Goal: Complete application form: Complete application form

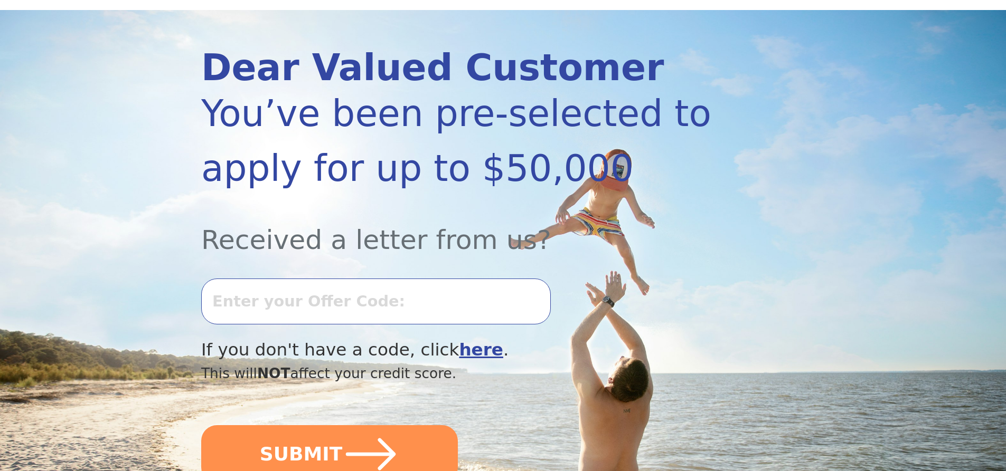
scroll to position [106, 0]
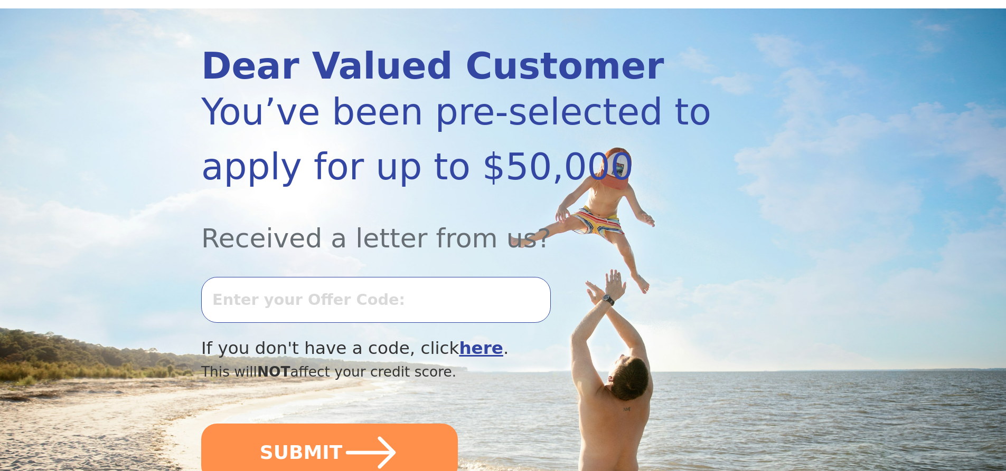
click at [493, 304] on input "text" at bounding box center [375, 299] width 349 height 45
type input "0917-460485"
click at [201, 424] on button "SUBMIT" at bounding box center [329, 453] width 257 height 58
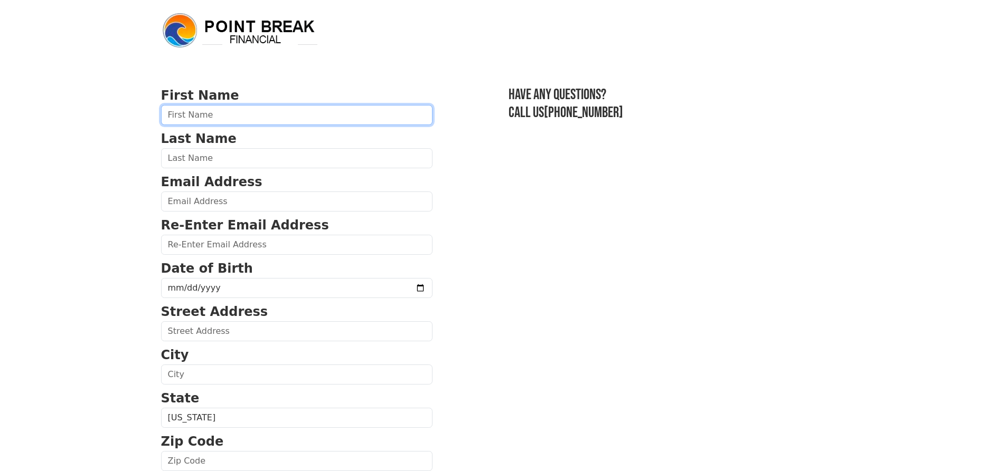
click at [219, 119] on input "text" at bounding box center [296, 115] width 271 height 20
type input "[PERSON_NAME]"
type input "[STREET_ADDRESS]"
type input "Logansport"
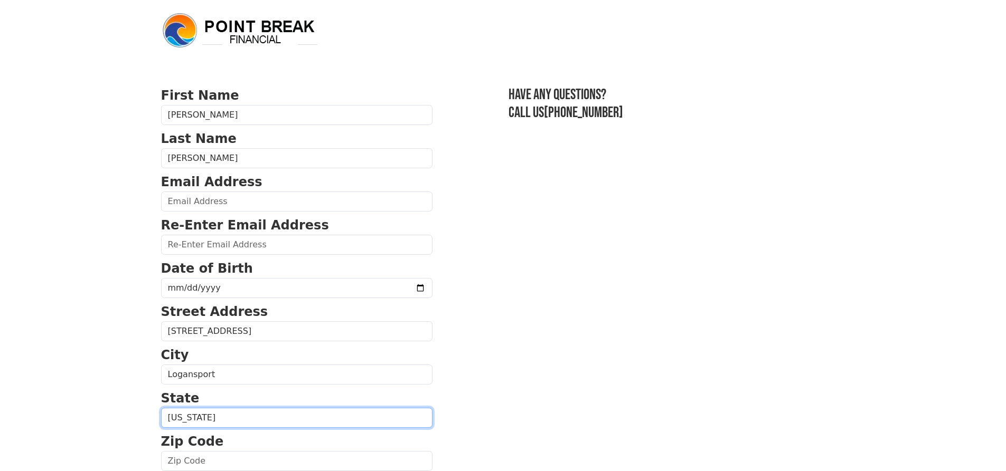
select select "IN"
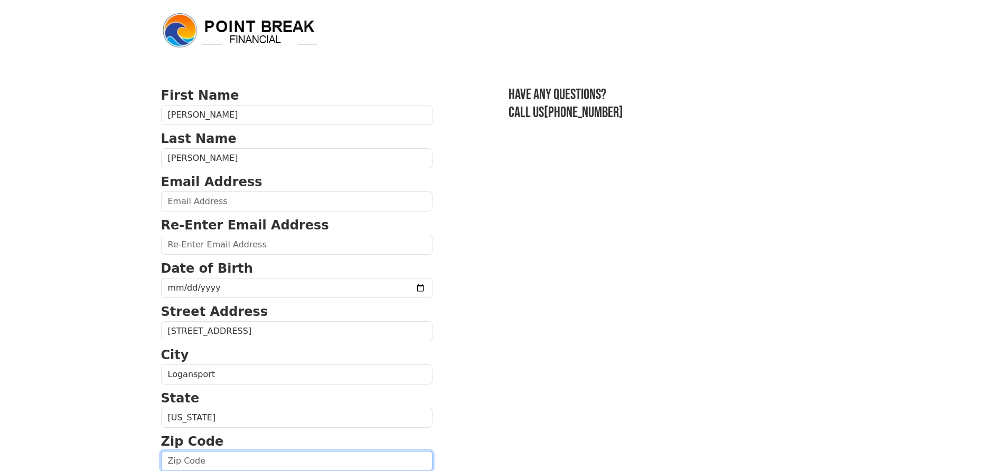
type input "46947"
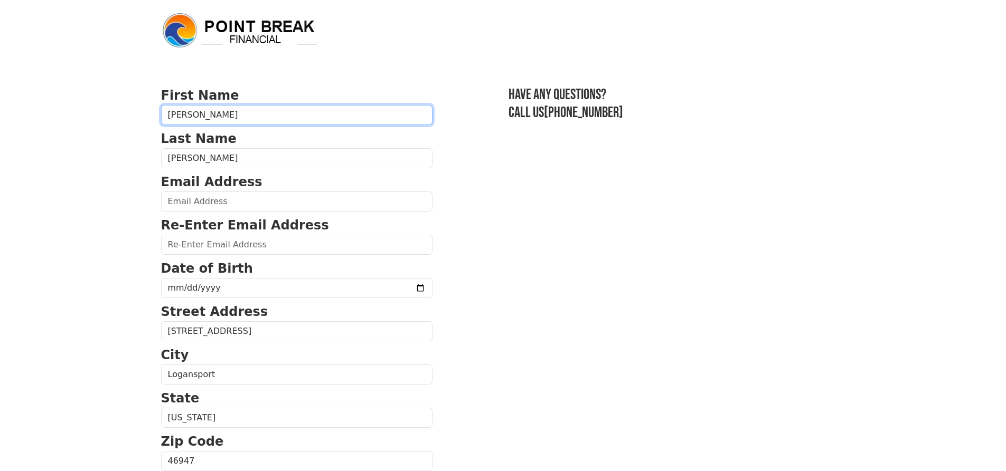
type input "[PHONE_NUMBER]"
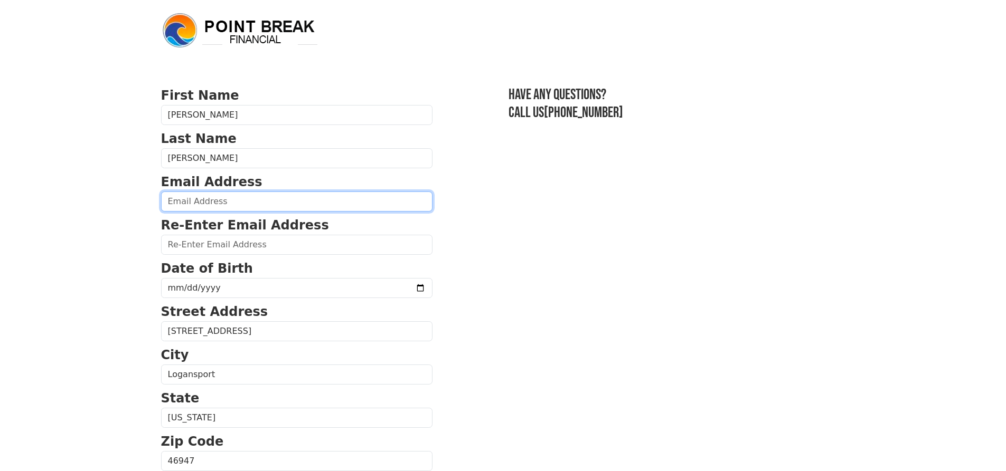
click at [226, 202] on input "email" at bounding box center [296, 202] width 271 height 20
type input "[EMAIL_ADDRESS][DOMAIN_NAME]"
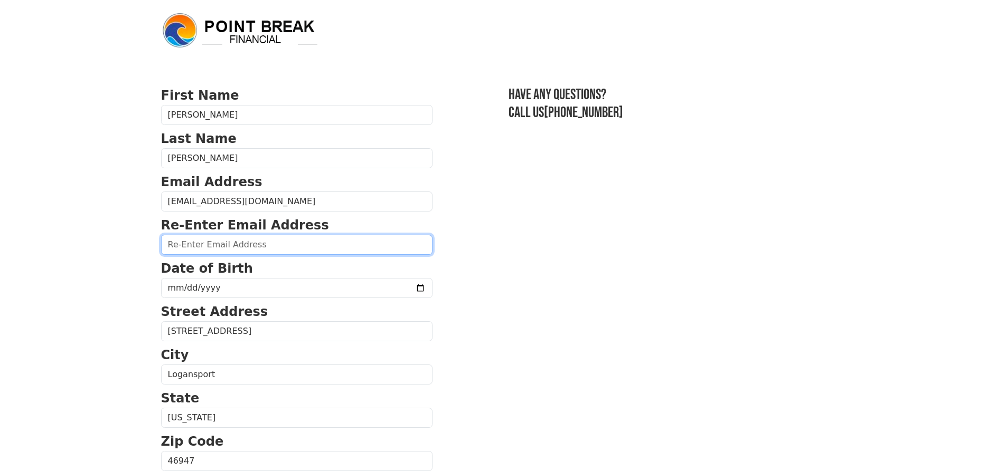
click at [232, 248] on input "email" at bounding box center [296, 245] width 271 height 20
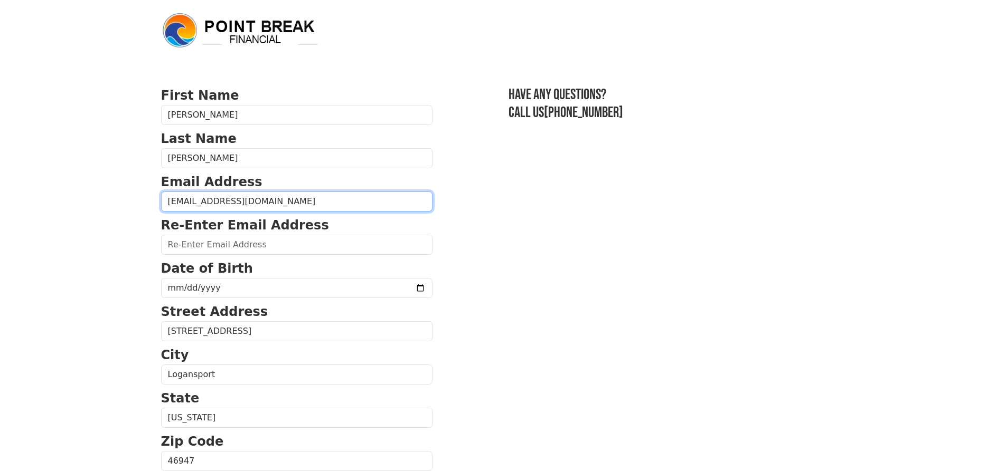
drag, startPoint x: 259, startPoint y: 206, endPoint x: 159, endPoint y: 213, distance: 100.0
click at [159, 213] on div "First Name [PERSON_NAME] Last Name [PERSON_NAME] Email Address [EMAIL_ADDRESS][…" at bounding box center [503, 438] width 697 height 877
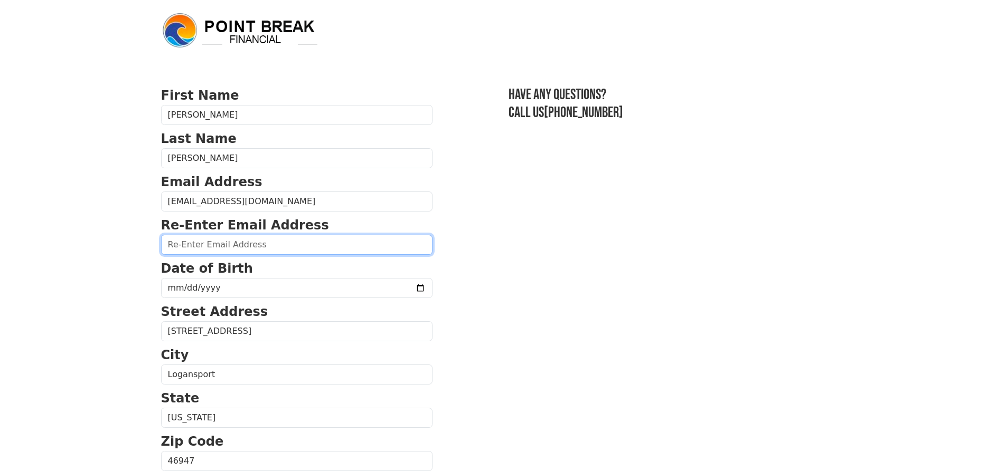
click at [209, 245] on input "email" at bounding box center [296, 245] width 271 height 20
paste input "[EMAIL_ADDRESS][DOMAIN_NAME]"
type input "[EMAIL_ADDRESS][DOMAIN_NAME]"
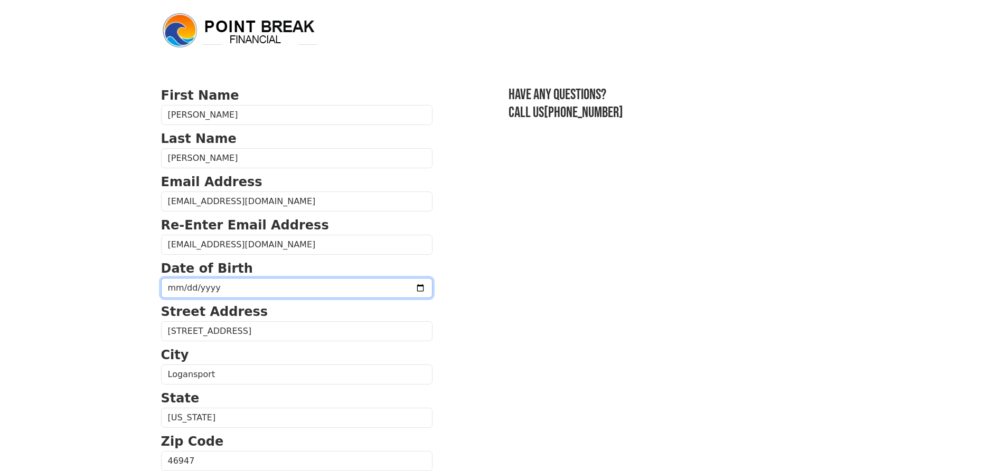
drag, startPoint x: 228, startPoint y: 289, endPoint x: 222, endPoint y: 289, distance: 5.8
click at [228, 289] on input "date" at bounding box center [296, 288] width 271 height 20
type input "[DATE]"
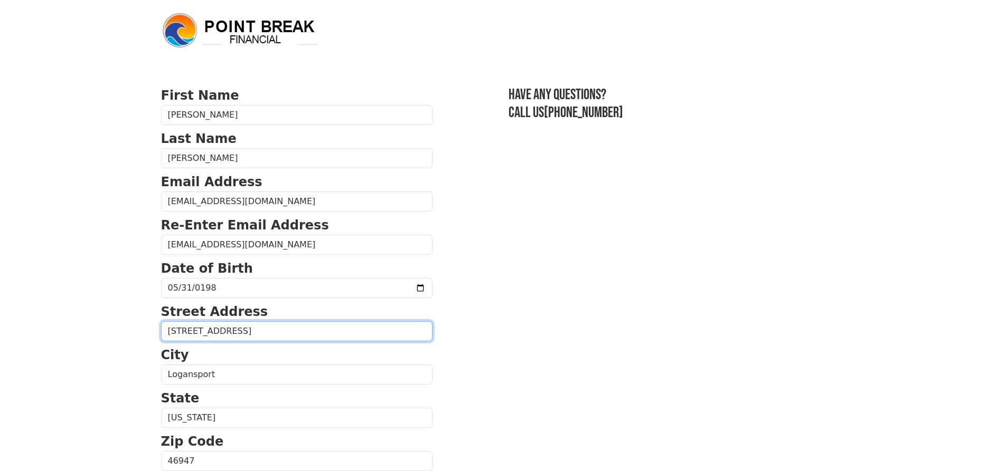
click at [180, 333] on input "[STREET_ADDRESS]" at bounding box center [296, 332] width 271 height 20
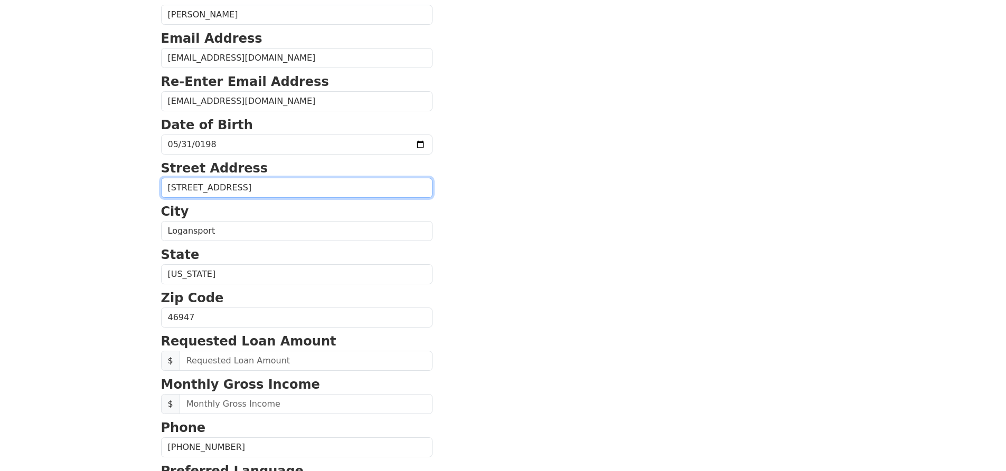
scroll to position [158, 0]
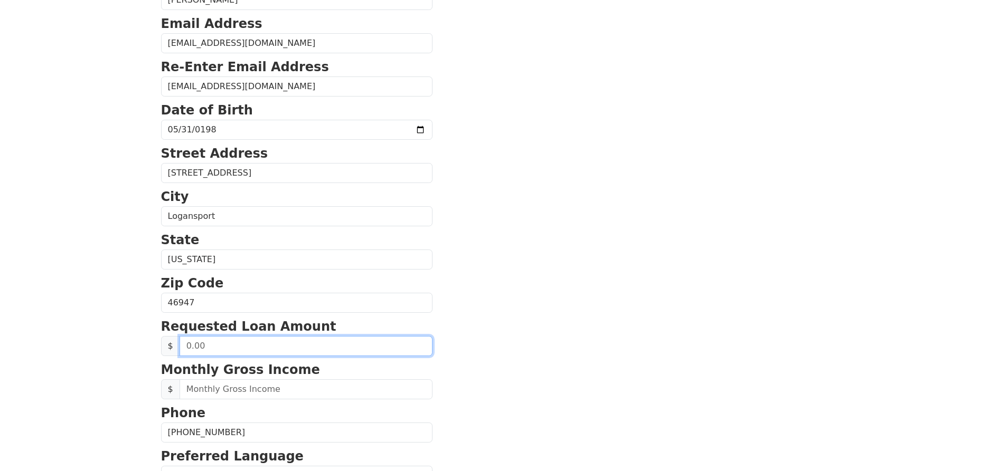
click at [251, 348] on input "text" at bounding box center [305, 346] width 253 height 20
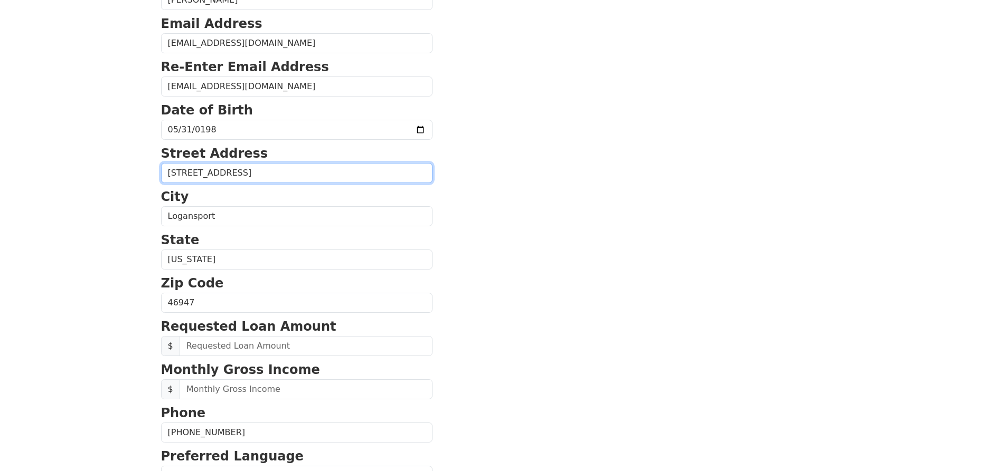
click at [187, 175] on input "[STREET_ADDRESS]" at bounding box center [296, 173] width 271 height 20
type input "[STREET_ADDRESS]"
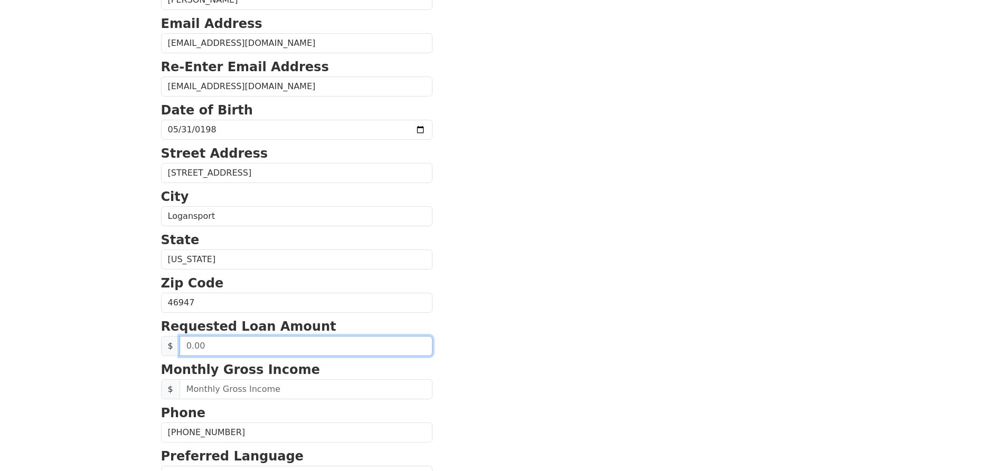
click at [222, 353] on input "text" at bounding box center [305, 346] width 253 height 20
type input "500.00"
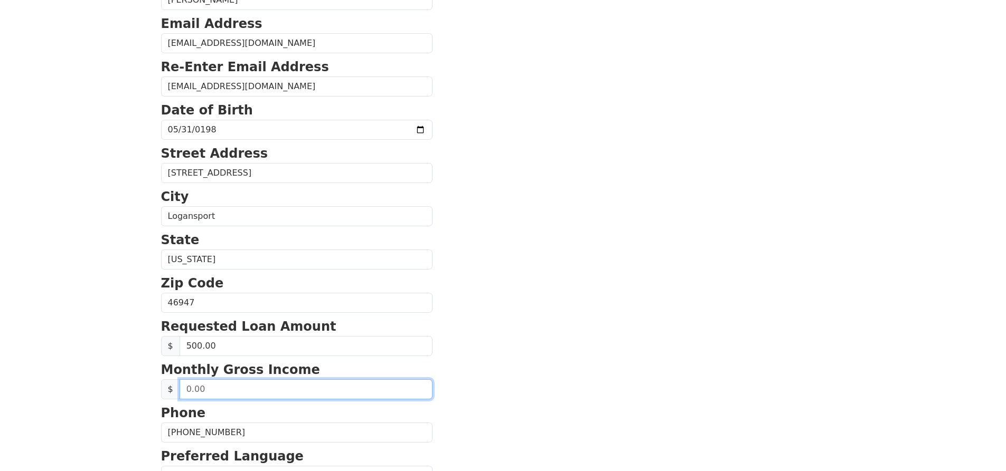
click at [235, 393] on input "text" at bounding box center [305, 390] width 253 height 20
type input "3,750.00"
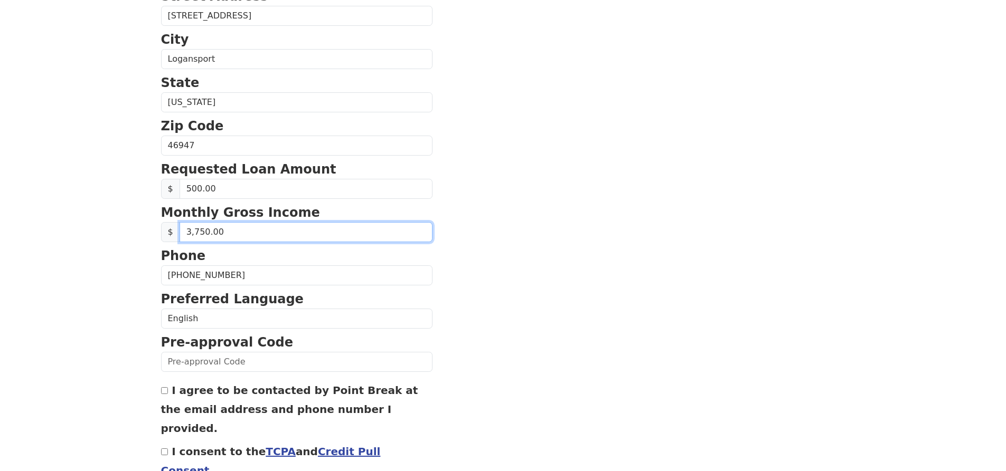
scroll to position [317, 0]
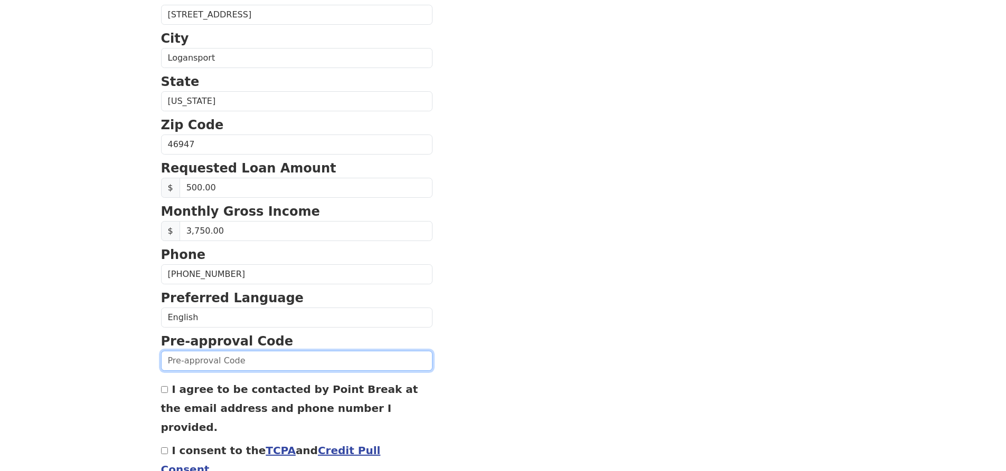
click at [271, 364] on input "text" at bounding box center [296, 361] width 271 height 20
type input "0917-460485"
click at [168, 393] on div "I agree to be contacted by Point Break at the email address and phone number I …" at bounding box center [296, 408] width 271 height 57
click at [165, 388] on input "I agree to be contacted by Point Break at the email address and phone number I …" at bounding box center [164, 389] width 7 height 7
checkbox input "true"
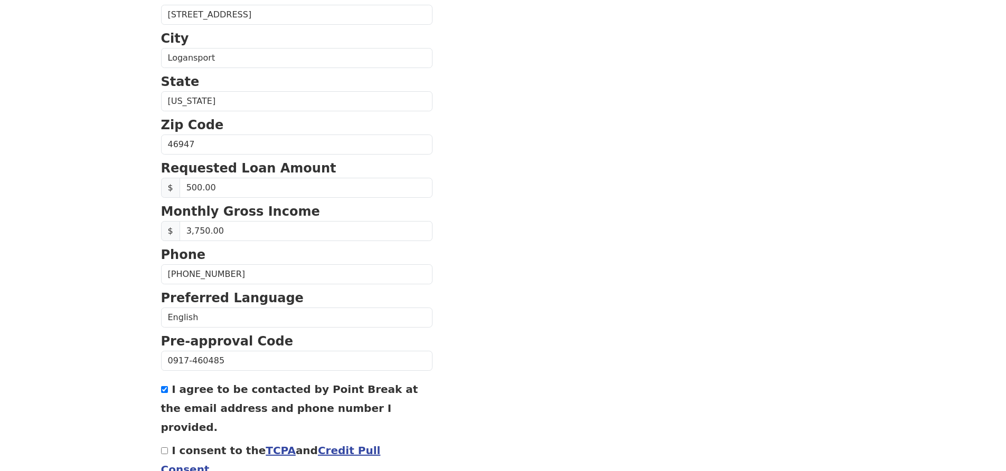
click at [164, 441] on div "I consent to the TCPA and Credit Pull Consent" at bounding box center [296, 460] width 271 height 38
click at [163, 448] on input "I consent to the TCPA and Credit Pull Consent" at bounding box center [164, 451] width 7 height 7
checkbox input "true"
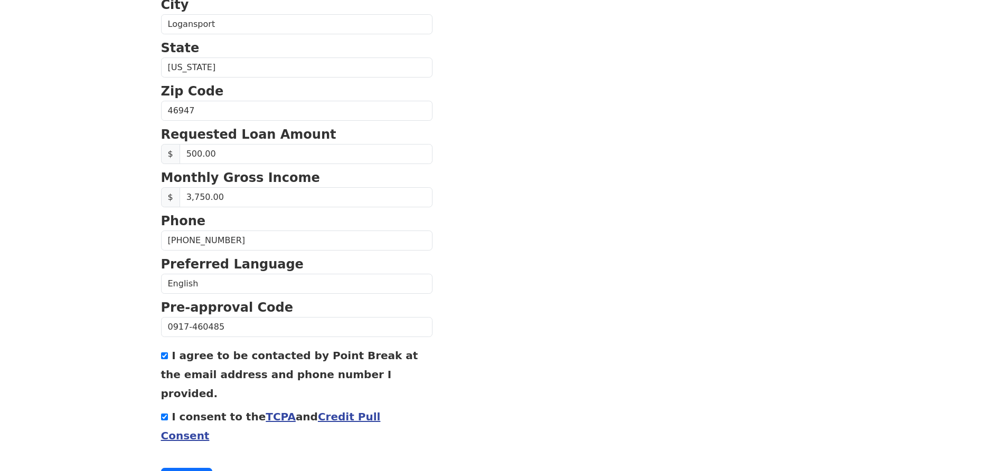
scroll to position [369, 0]
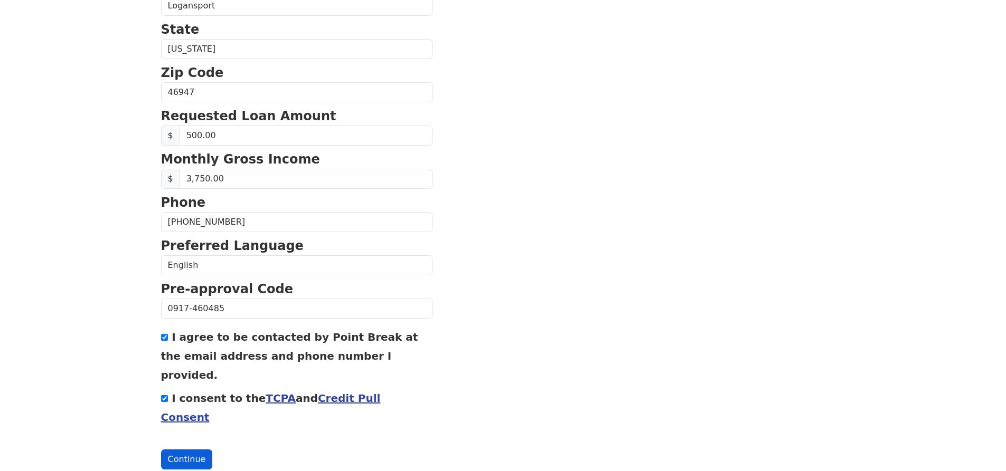
click at [185, 450] on button "Continue" at bounding box center [187, 460] width 52 height 20
